Goal: Task Accomplishment & Management: Manage account settings

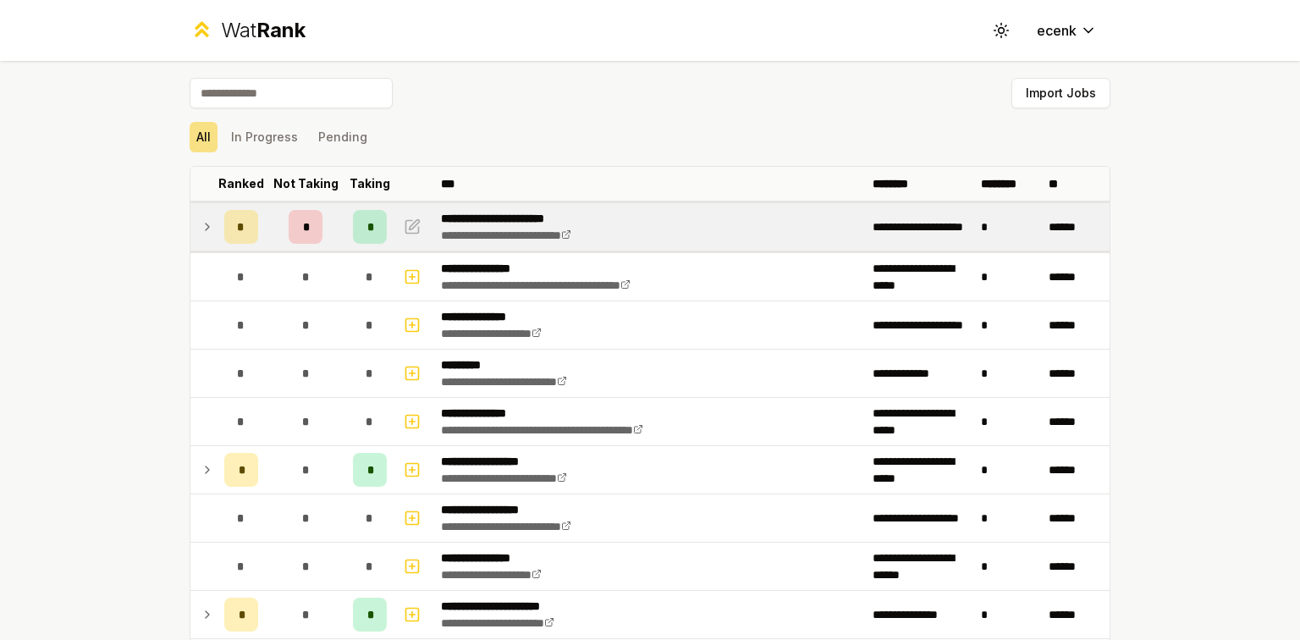
click at [201, 230] on icon at bounding box center [208, 227] width 14 height 20
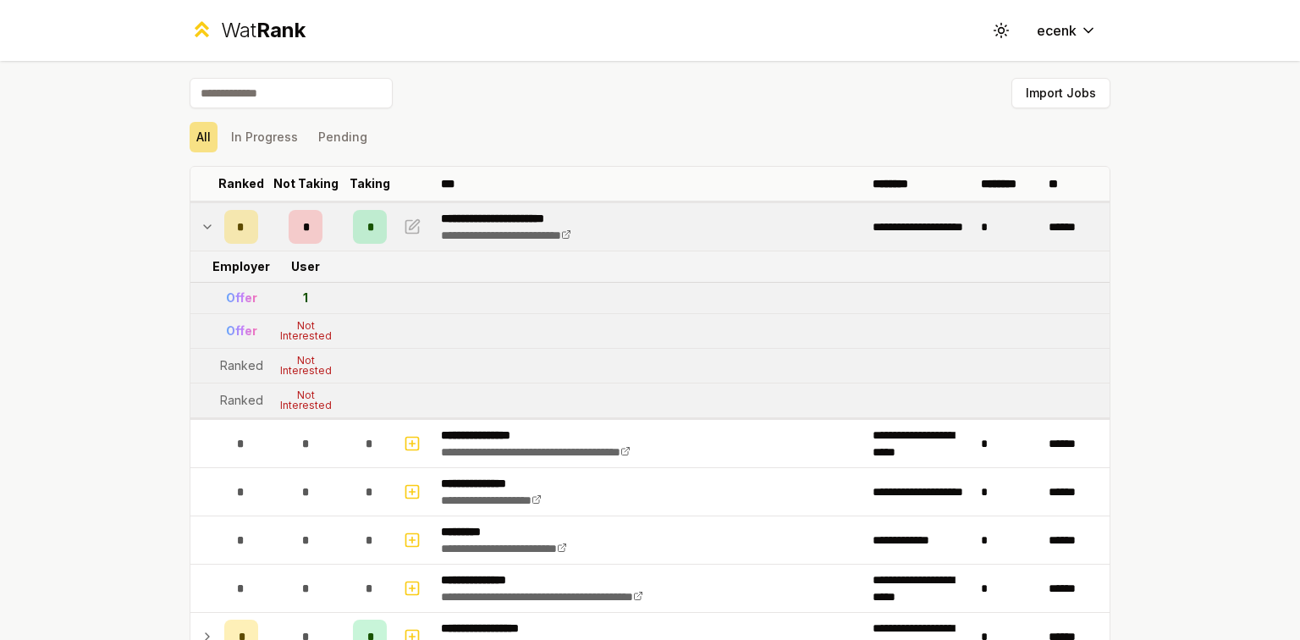
click at [201, 230] on icon at bounding box center [208, 227] width 14 height 20
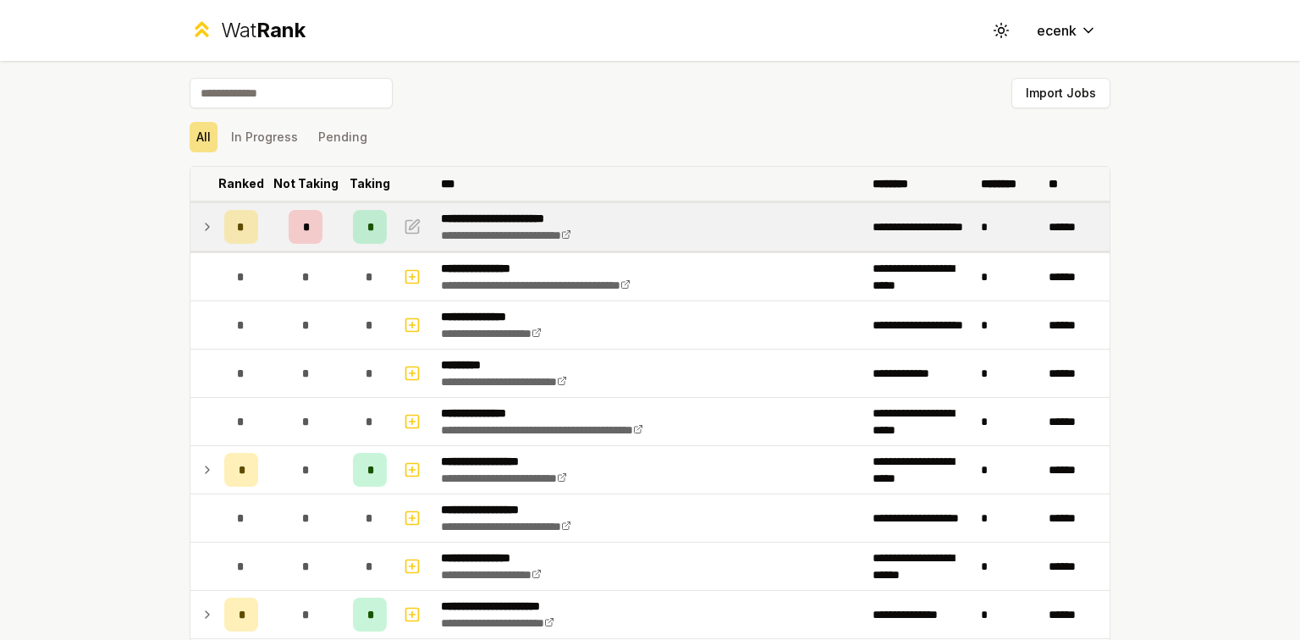
click at [305, 186] on p "Not Taking" at bounding box center [305, 183] width 65 height 17
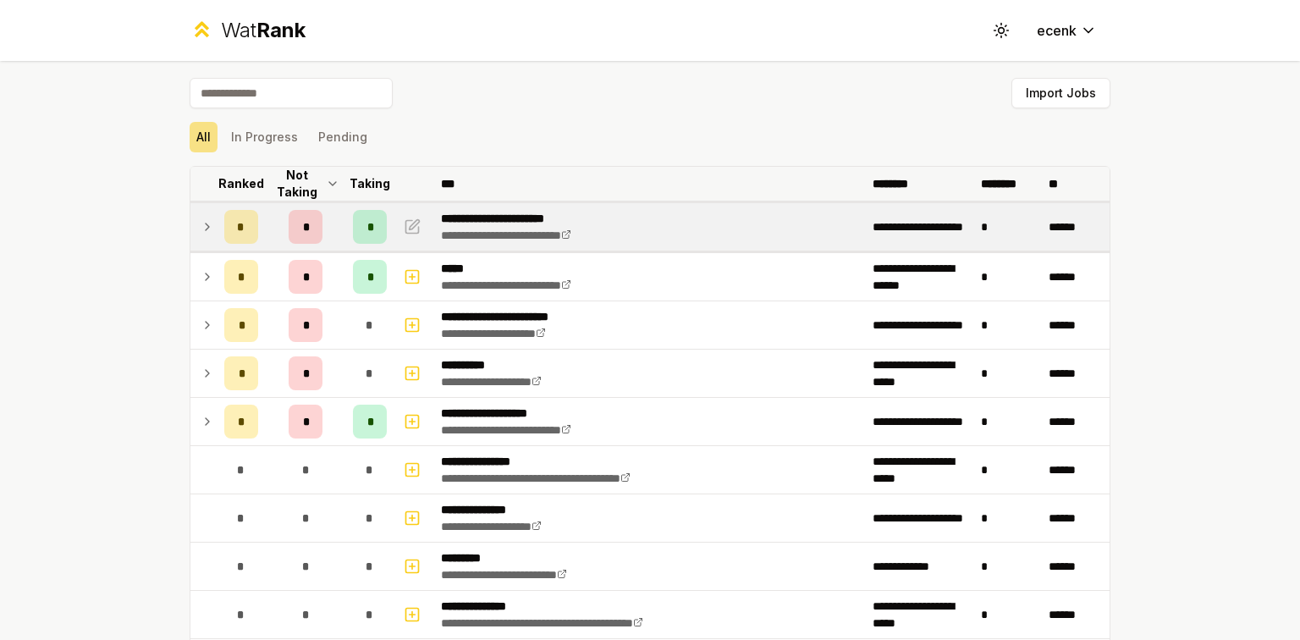
click at [224, 183] on p "Ranked" at bounding box center [241, 183] width 46 height 17
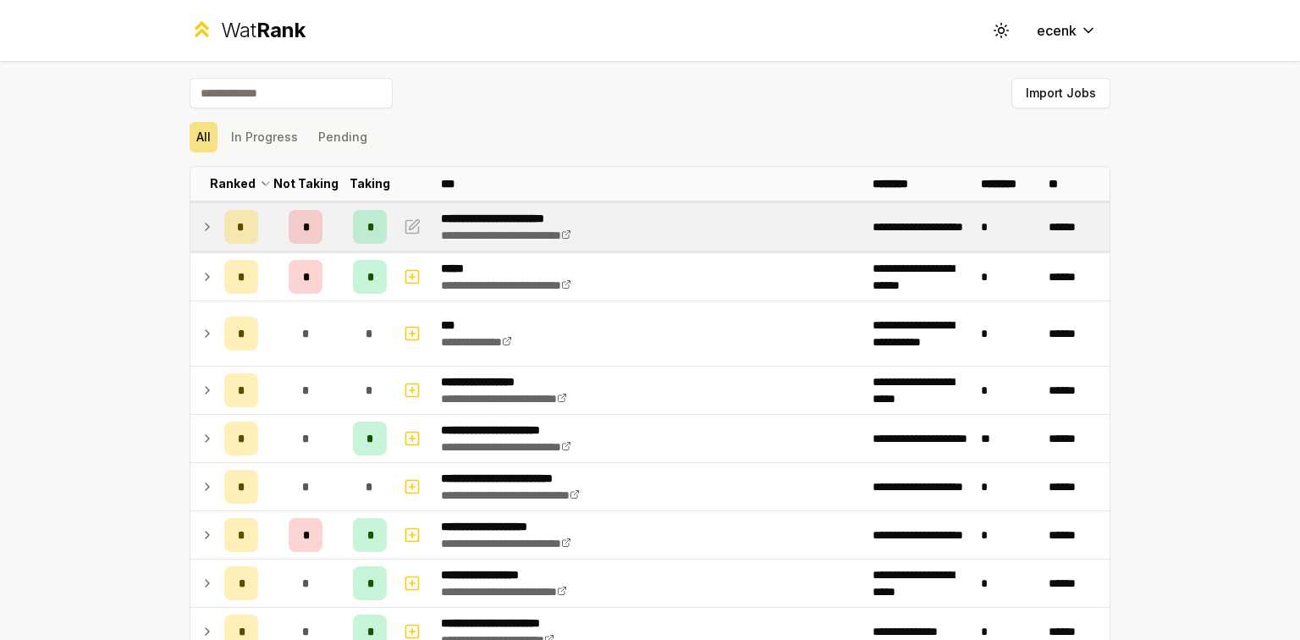
click at [209, 228] on td at bounding box center [203, 226] width 27 height 47
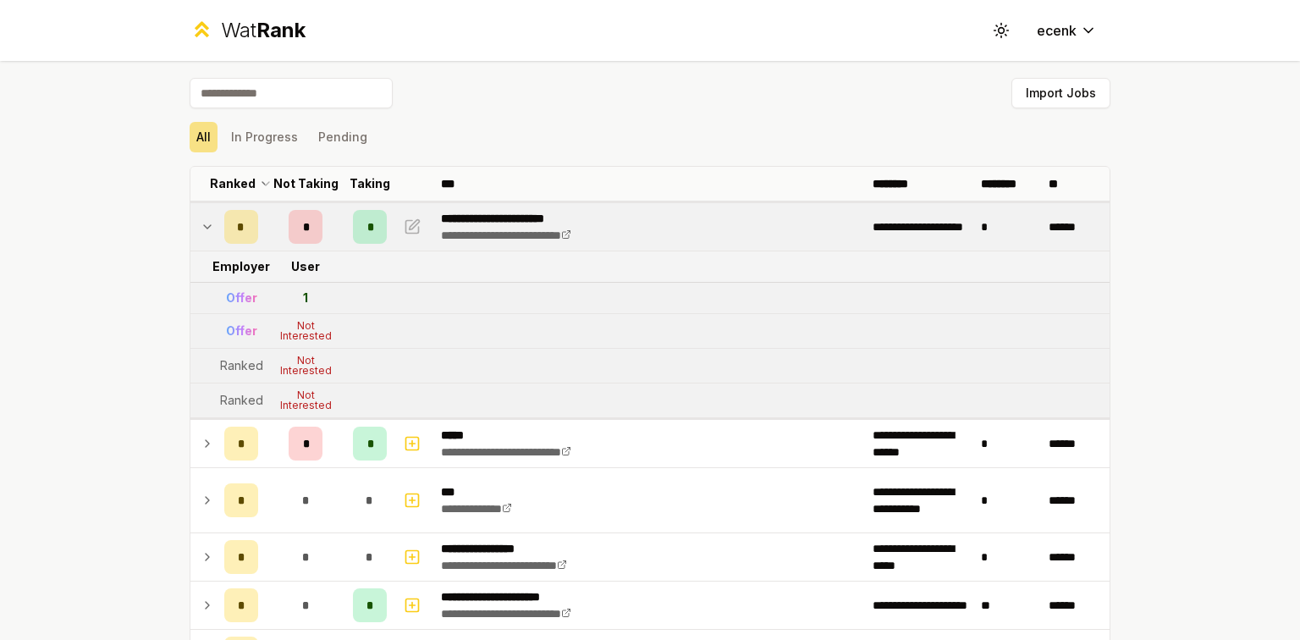
click at [208, 228] on icon at bounding box center [208, 227] width 14 height 20
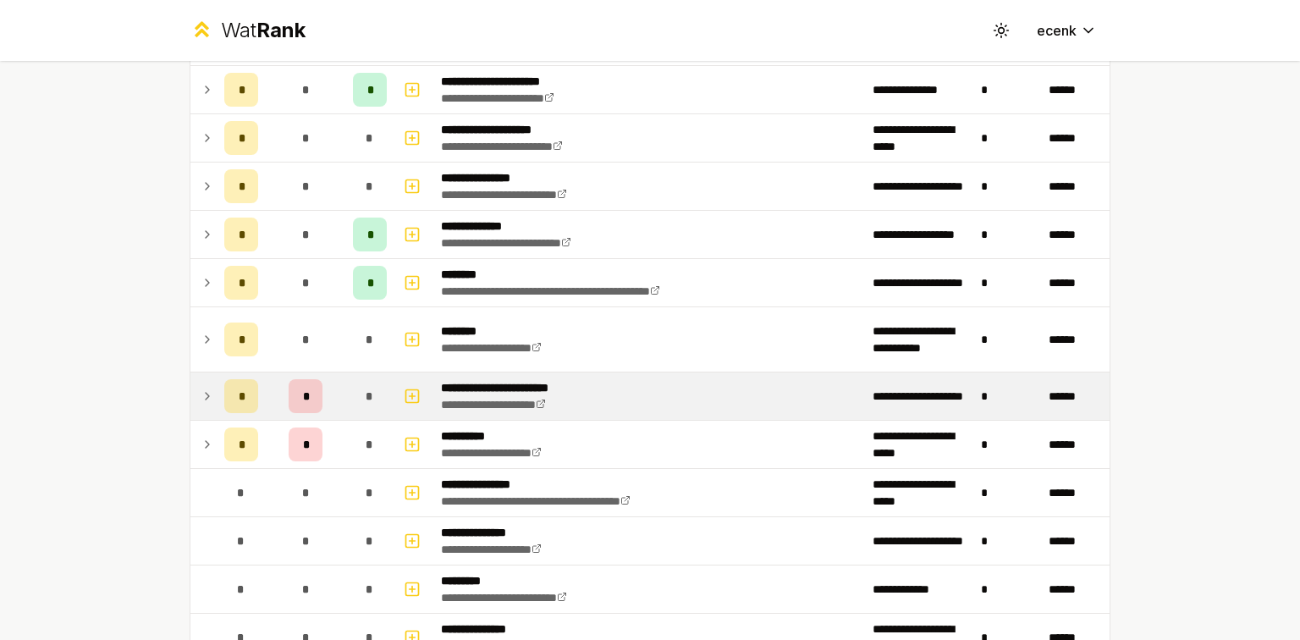
scroll to position [474, 0]
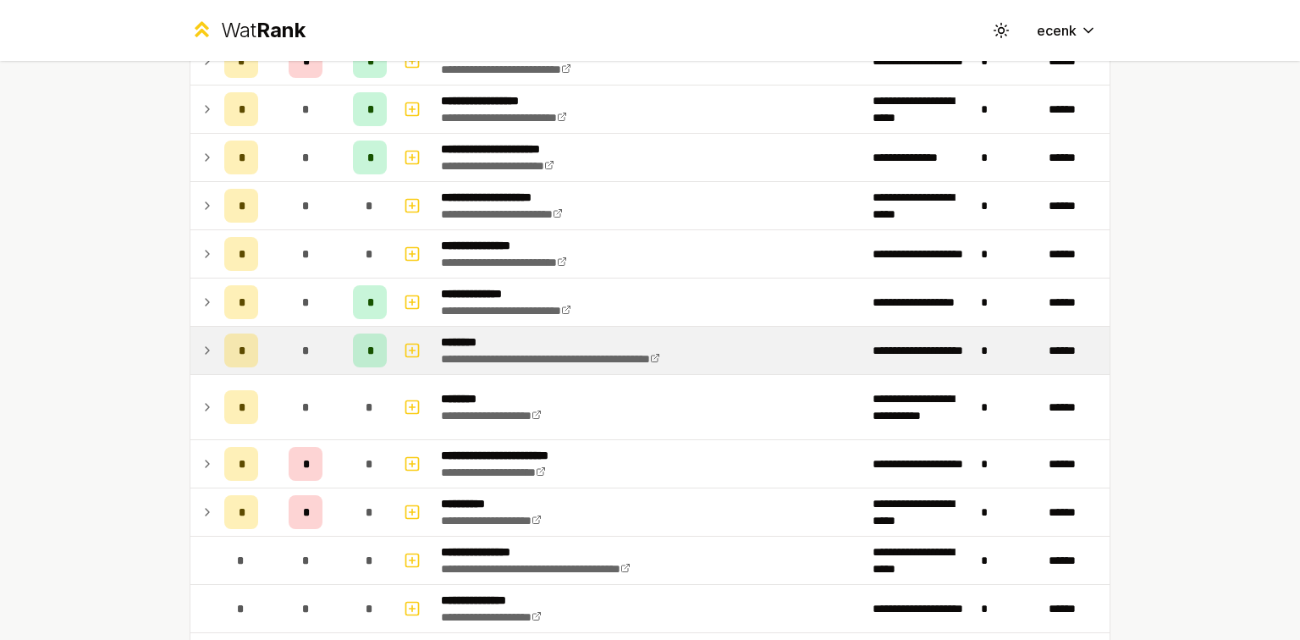
click at [280, 331] on td "*" at bounding box center [305, 350] width 81 height 47
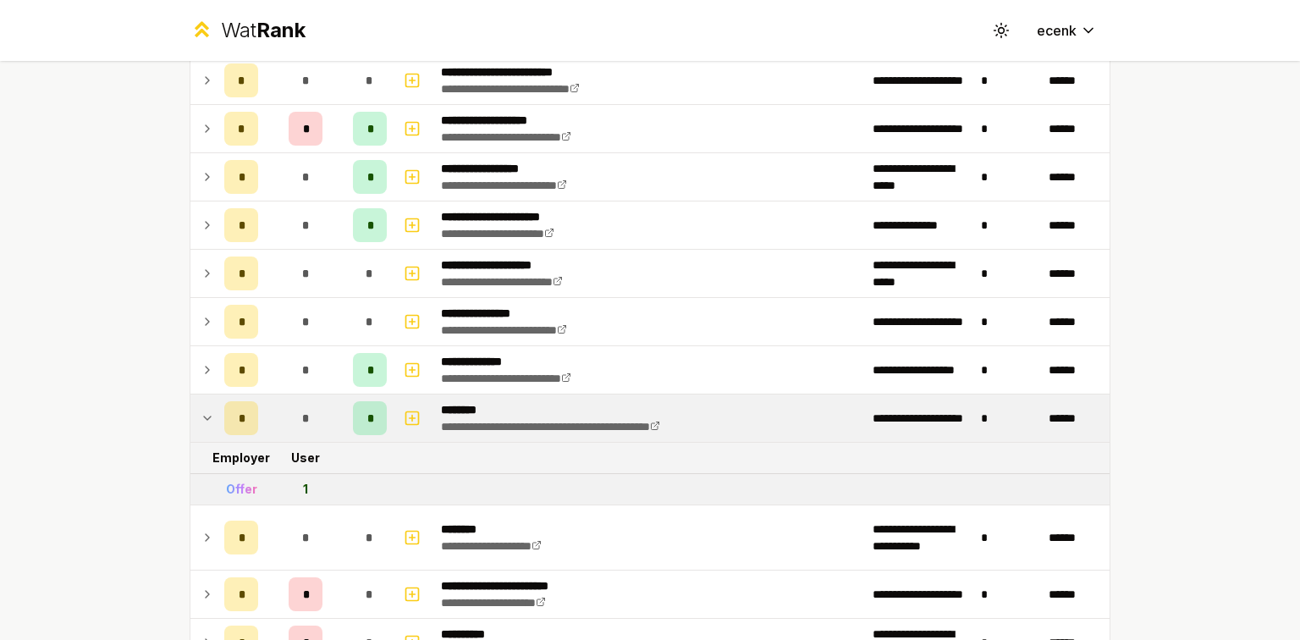
scroll to position [0, 0]
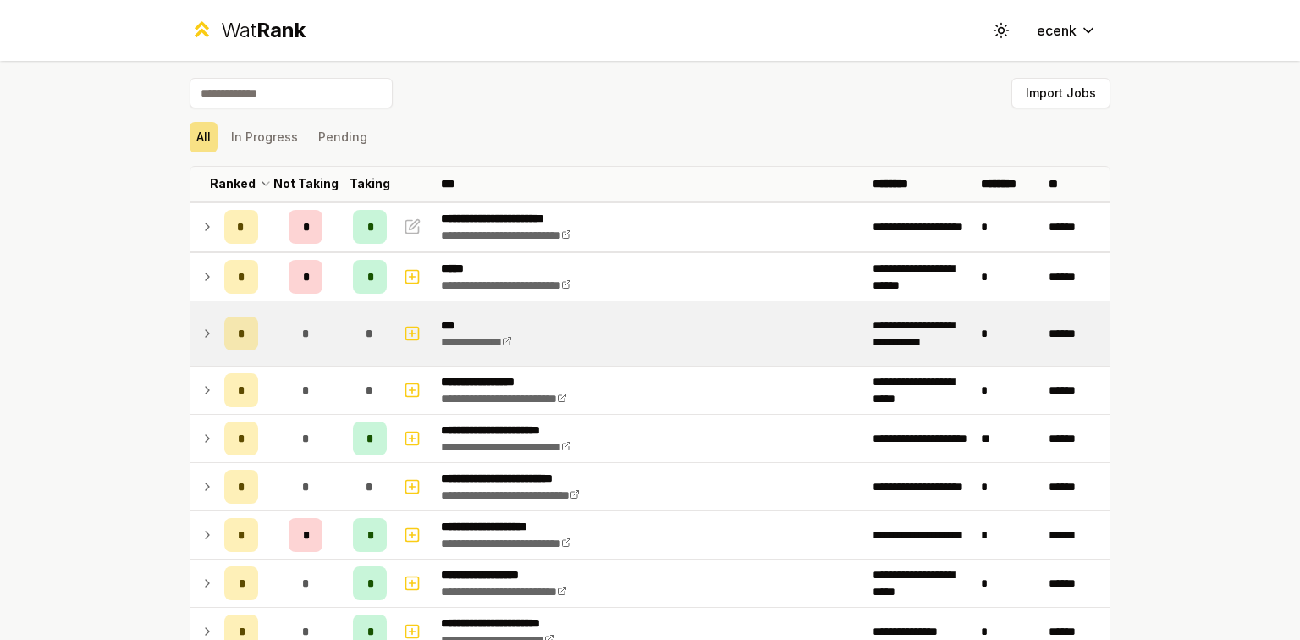
click at [209, 341] on td at bounding box center [203, 333] width 27 height 64
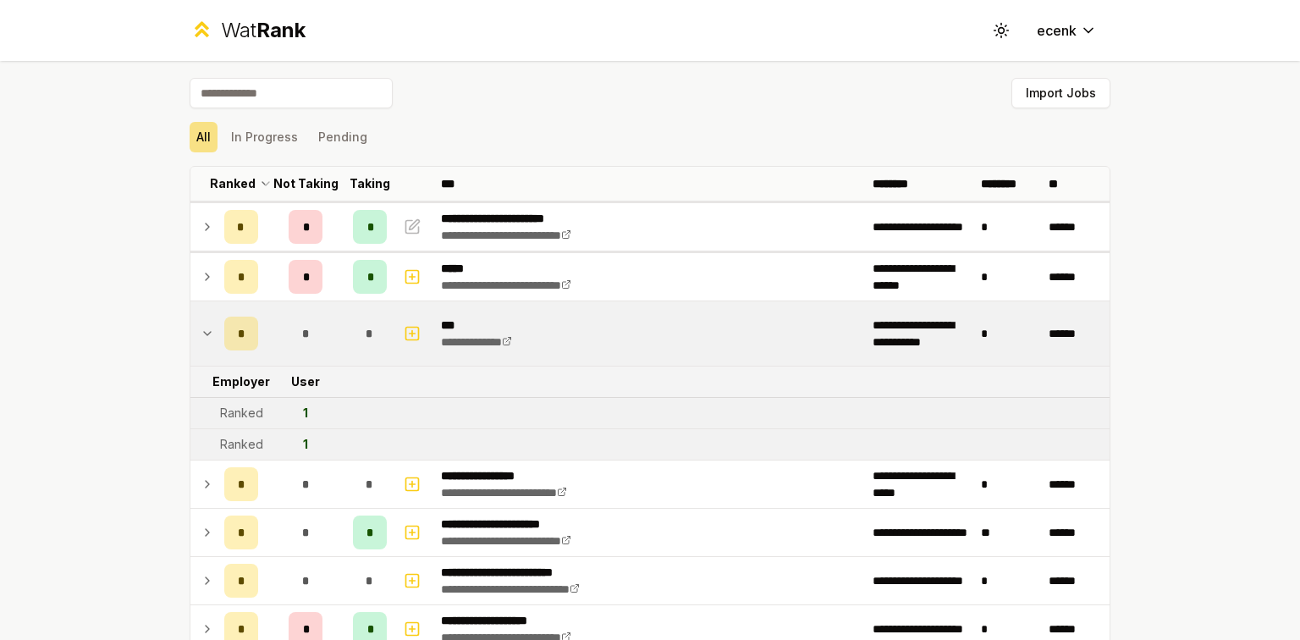
click at [289, 318] on div "*" at bounding box center [306, 333] width 34 height 34
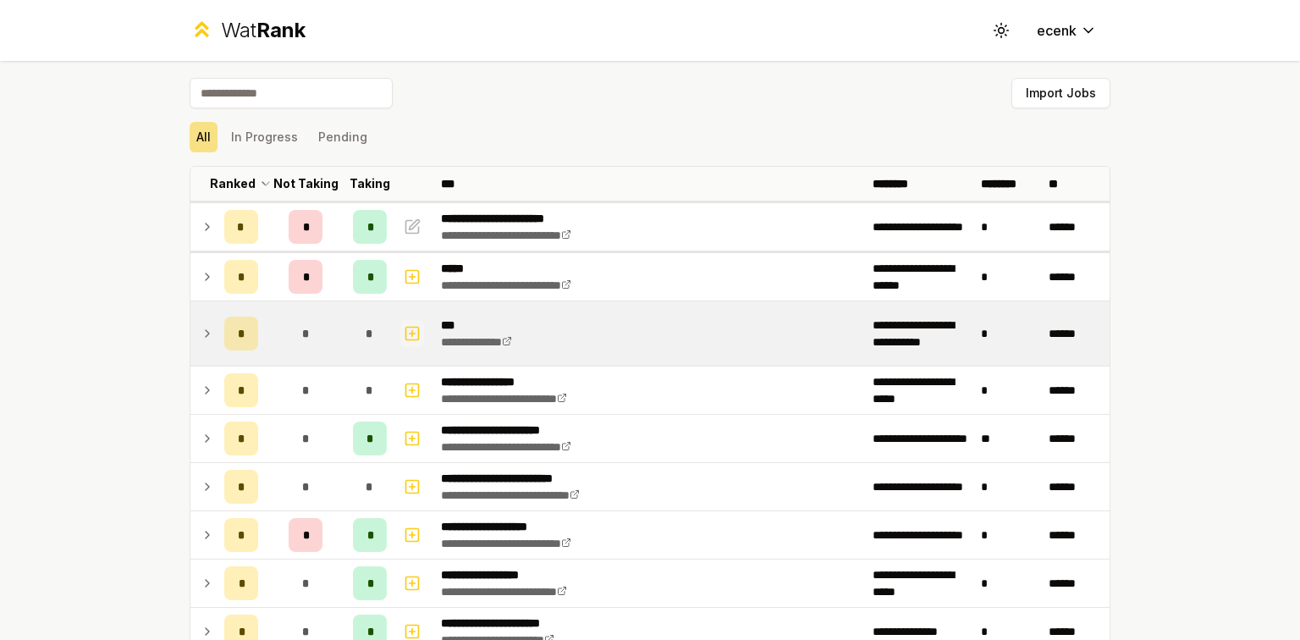
click at [410, 333] on icon "button" at bounding box center [413, 333] width 6 height 0
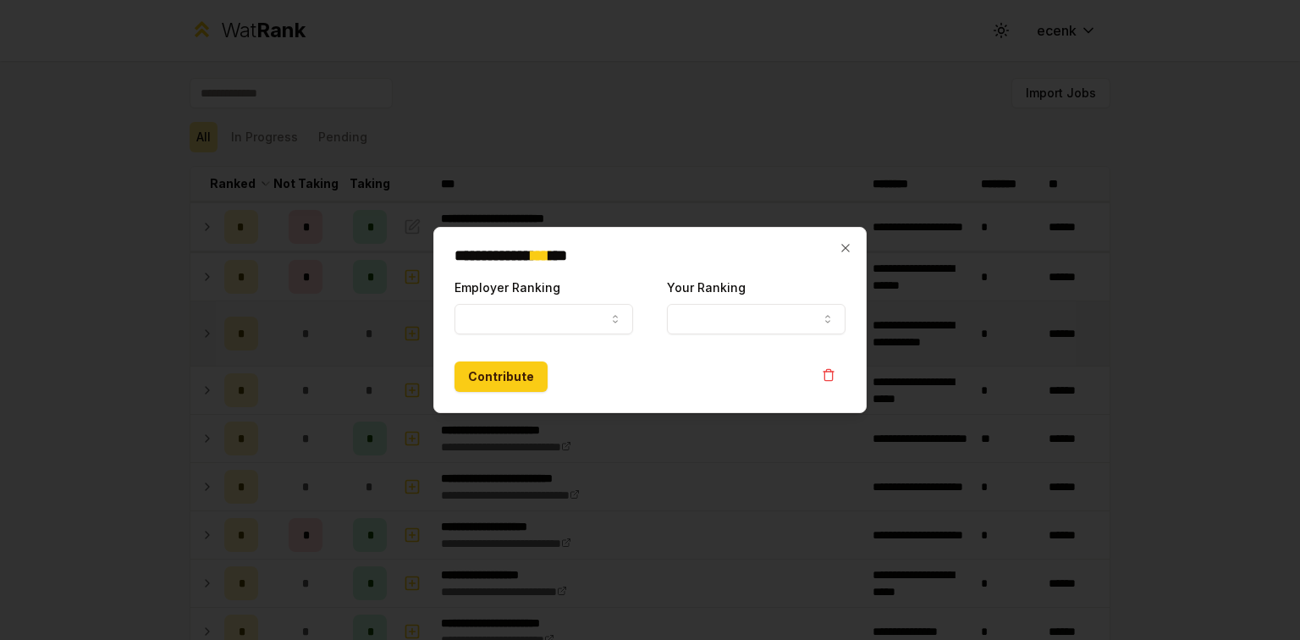
select select
click at [514, 311] on button "Employer Ranking" at bounding box center [543, 319] width 179 height 30
select select "*****"
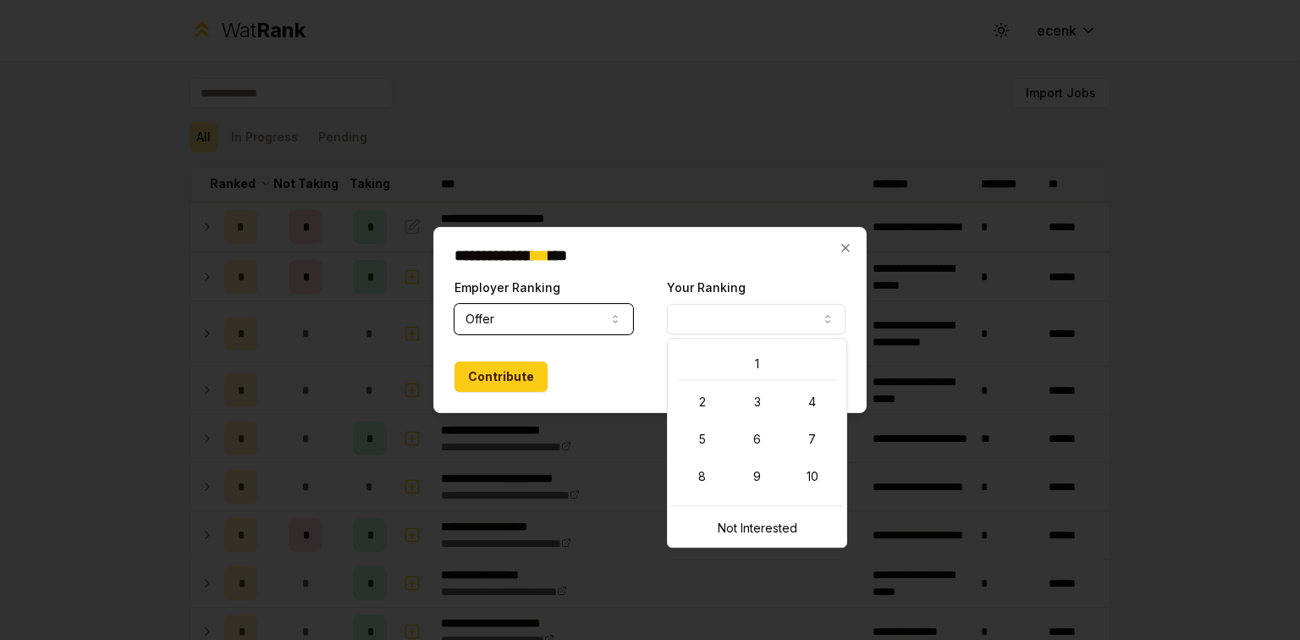
click at [707, 314] on button "Your Ranking" at bounding box center [756, 319] width 179 height 30
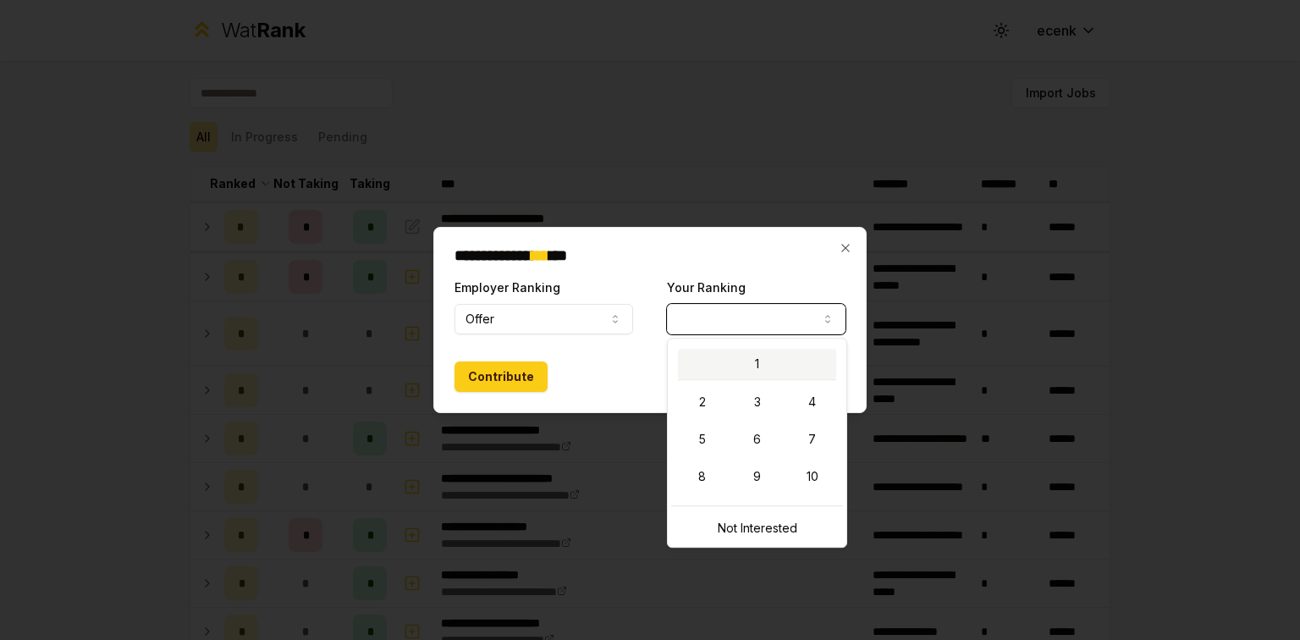
select select "*"
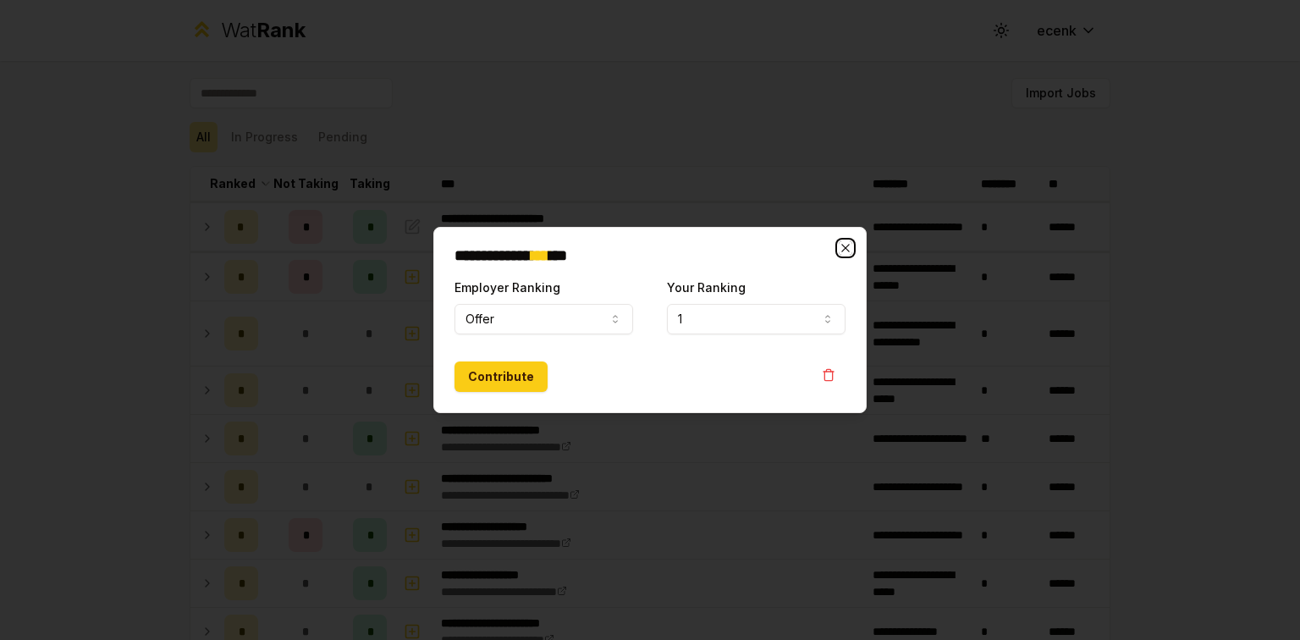
click at [843, 246] on icon "button" at bounding box center [845, 248] width 8 height 8
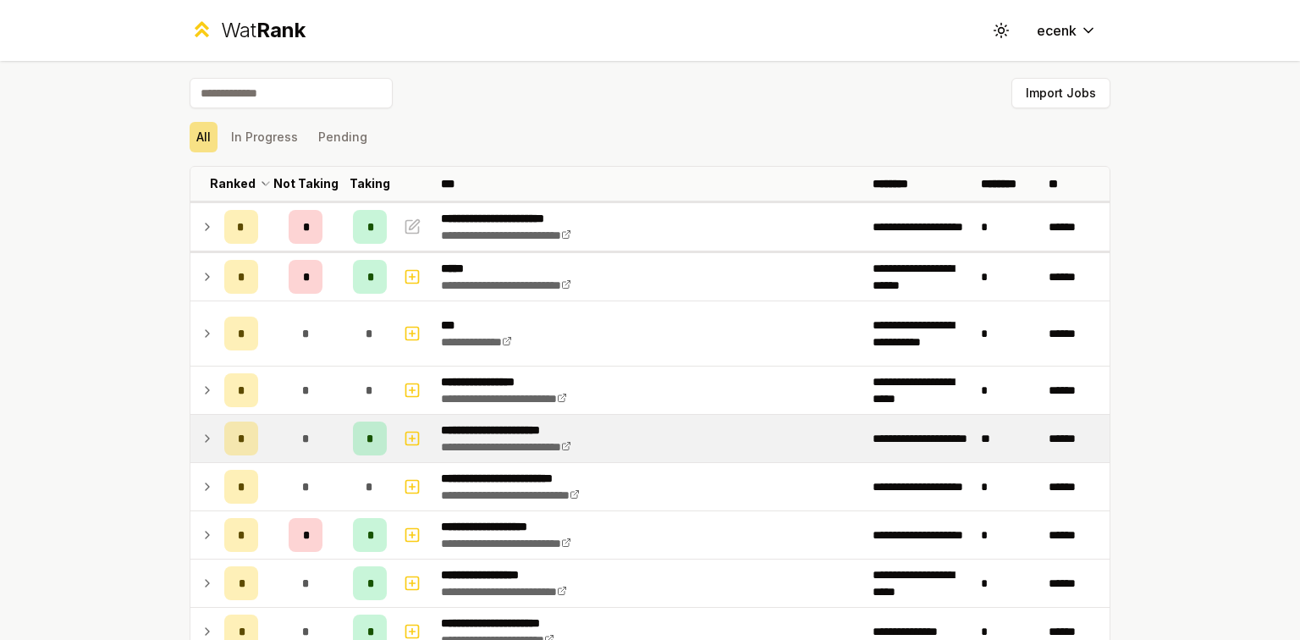
click at [269, 446] on td "*" at bounding box center [305, 438] width 81 height 47
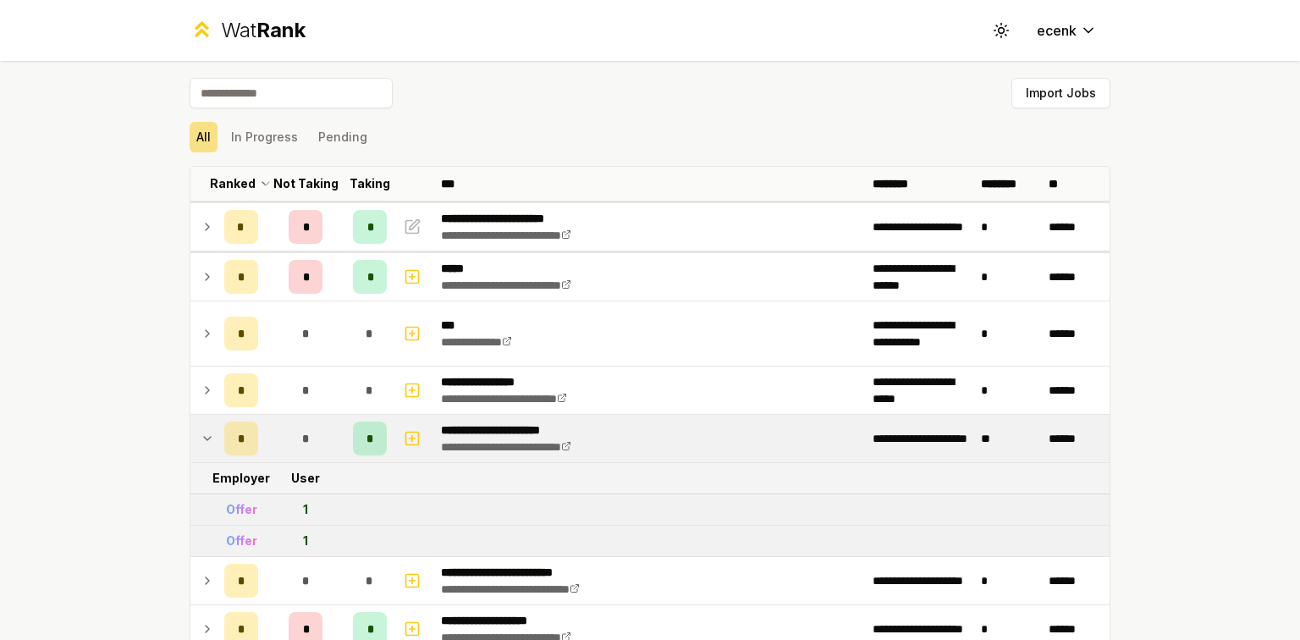
click at [269, 446] on td "*" at bounding box center [305, 438] width 81 height 47
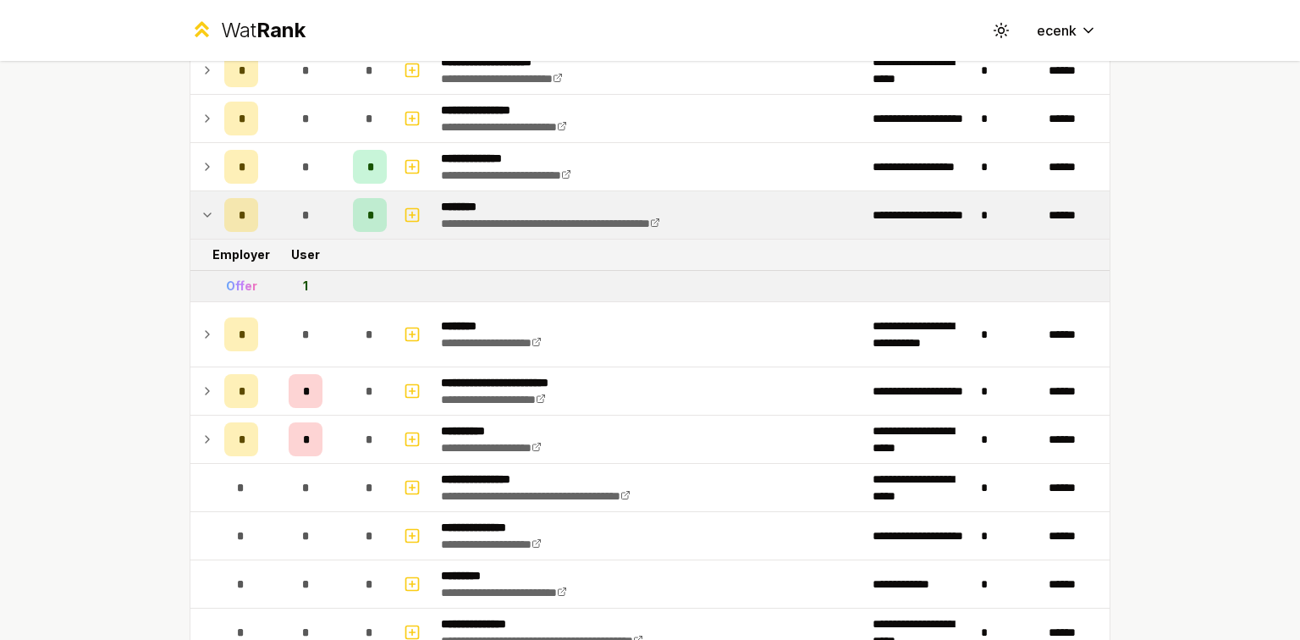
scroll to position [406, 0]
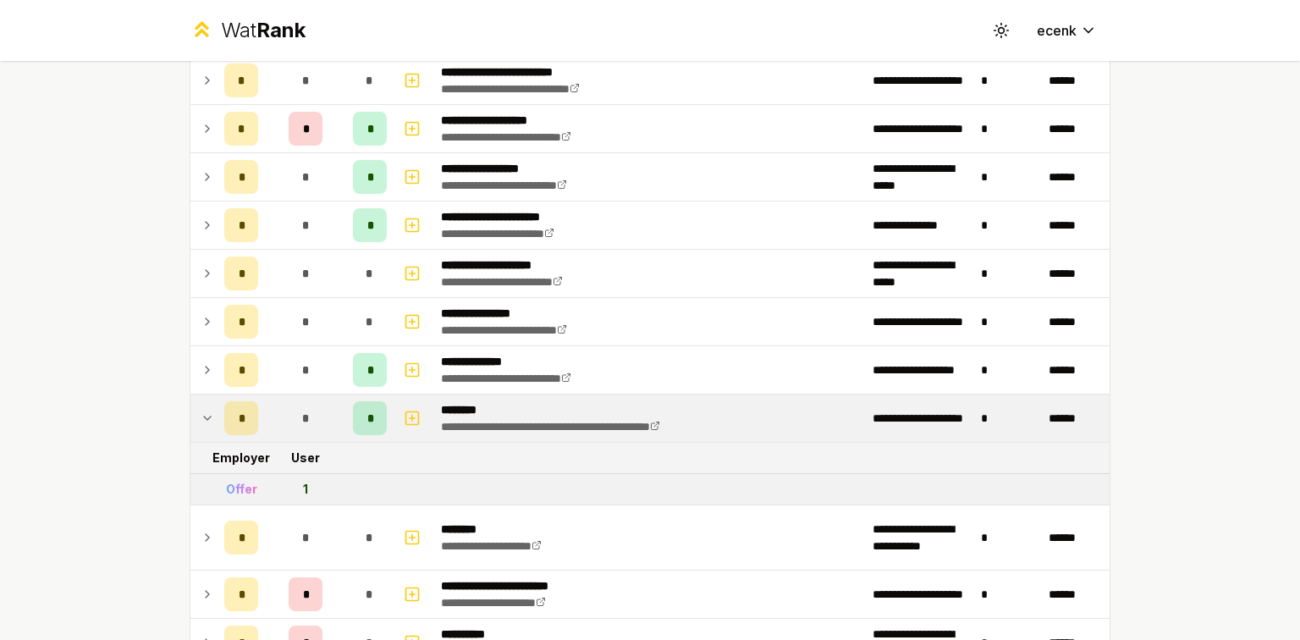
click at [289, 417] on div "*" at bounding box center [306, 418] width 34 height 34
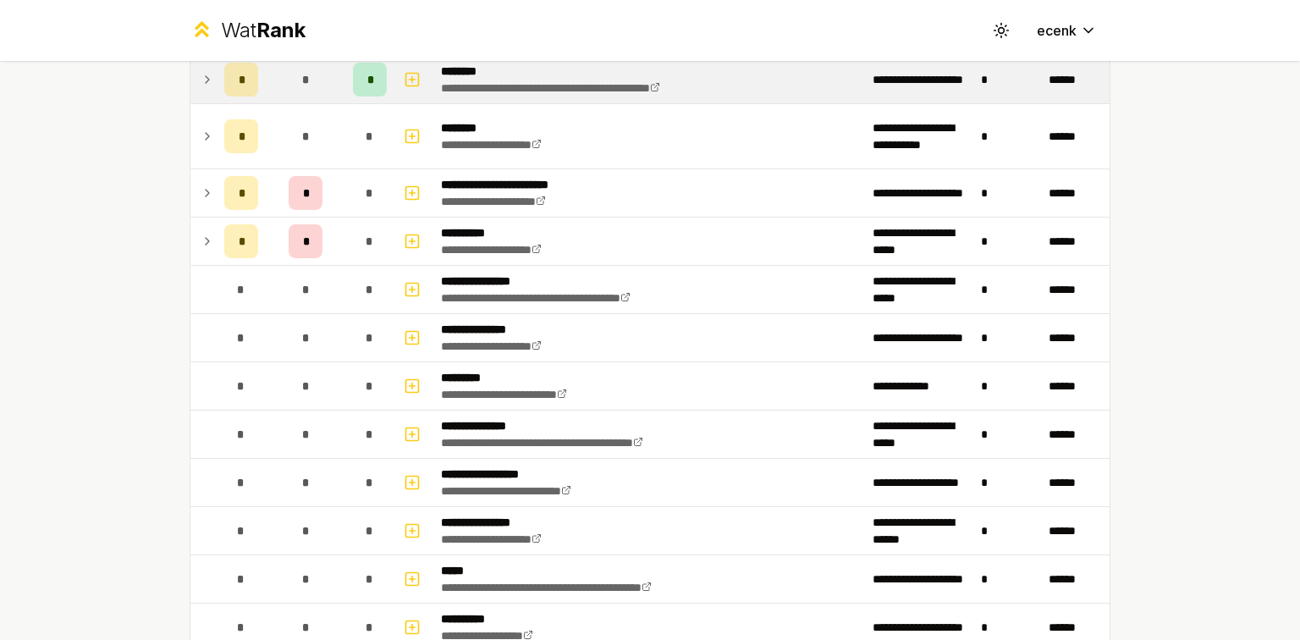
scroll to position [948, 0]
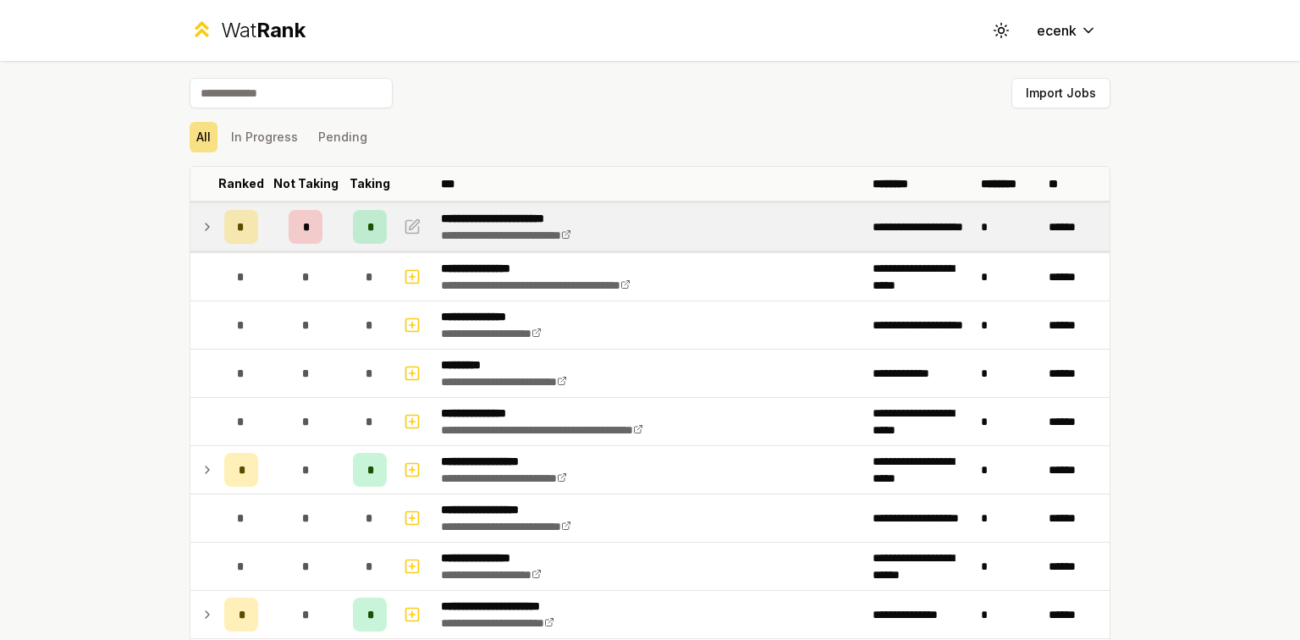
click at [208, 224] on icon at bounding box center [208, 227] width 14 height 20
